Goal: Book appointment/travel/reservation

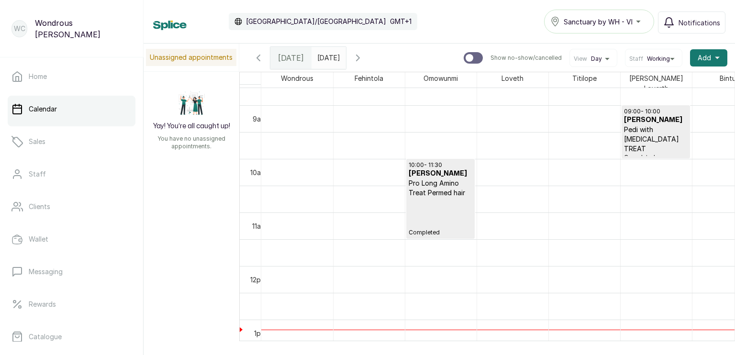
scroll to position [465, 0]
type input "dd/MM/yyyy"
click at [328, 55] on input "dd/MM/yyyy" at bounding box center [319, 55] width 15 height 16
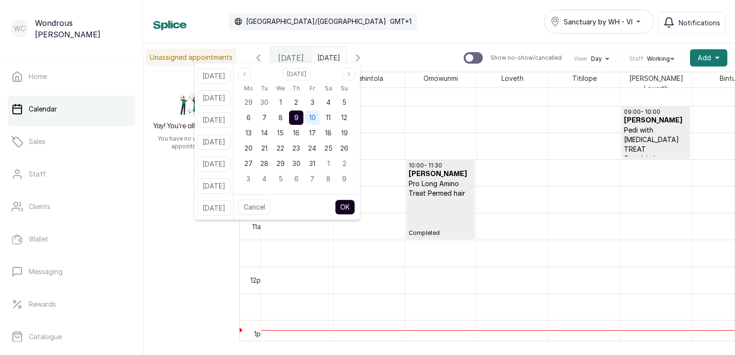
click at [316, 119] on span "10" at bounding box center [312, 117] width 7 height 8
click at [355, 208] on button "OK" at bounding box center [345, 207] width 20 height 15
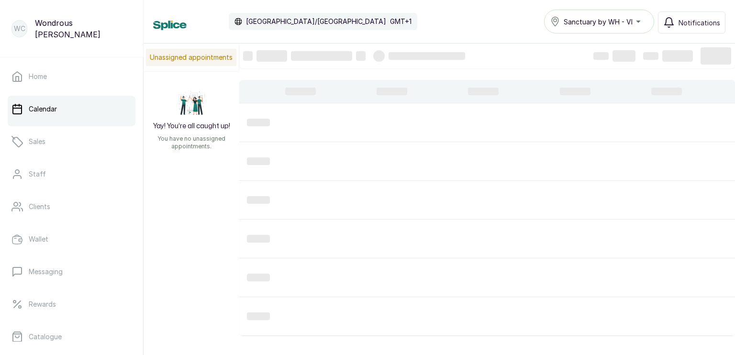
type input "[DATE]"
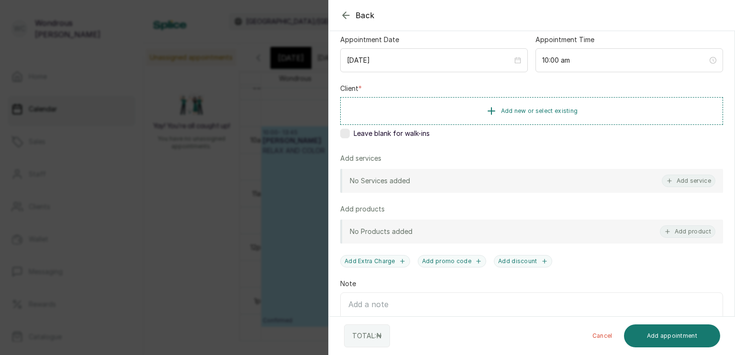
scroll to position [94, 0]
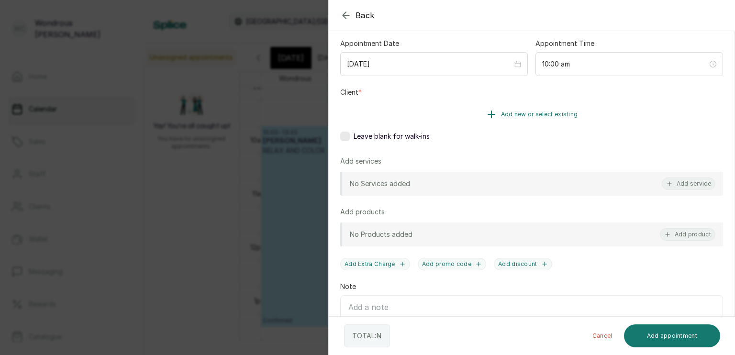
click at [486, 109] on icon "button" at bounding box center [491, 114] width 11 height 11
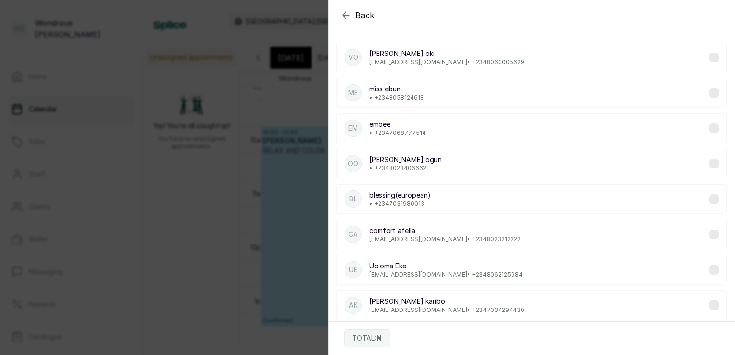
scroll to position [0, 0]
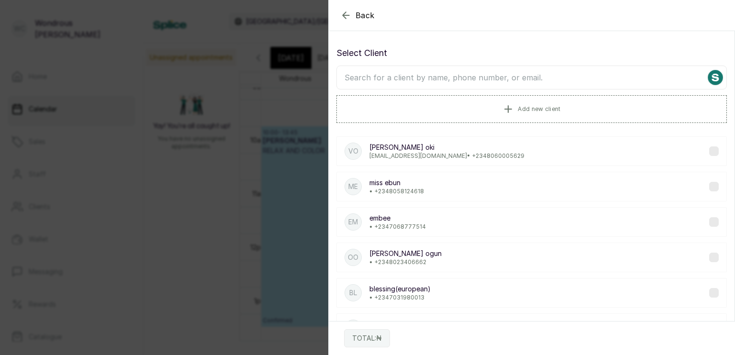
click at [460, 79] on input "text" at bounding box center [532, 78] width 391 height 24
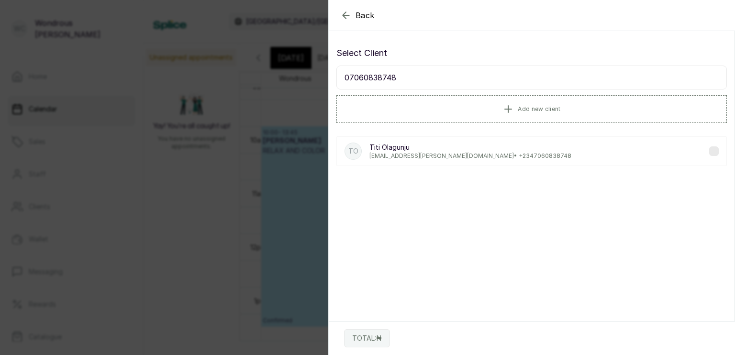
type input "07060838748"
